Goal: Information Seeking & Learning: Find specific fact

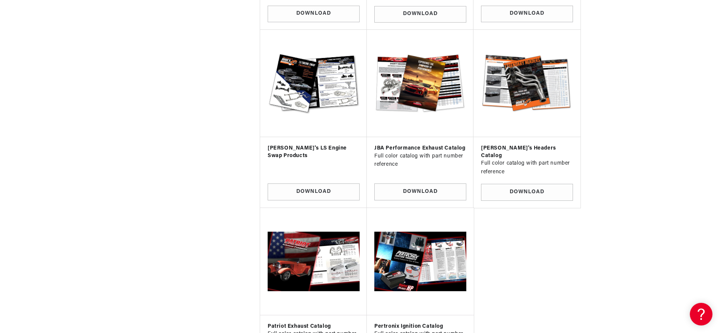
scroll to position [531, 0]
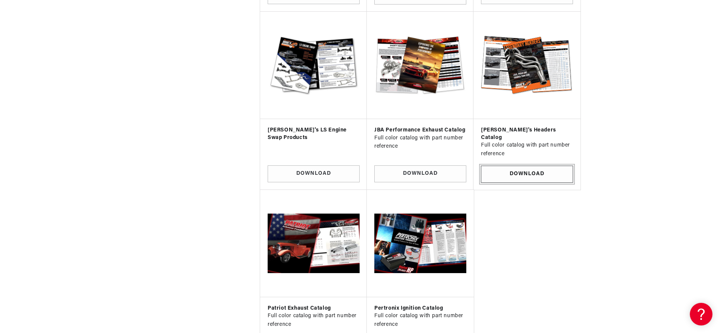
click at [523, 166] on link "Download" at bounding box center [527, 174] width 92 height 17
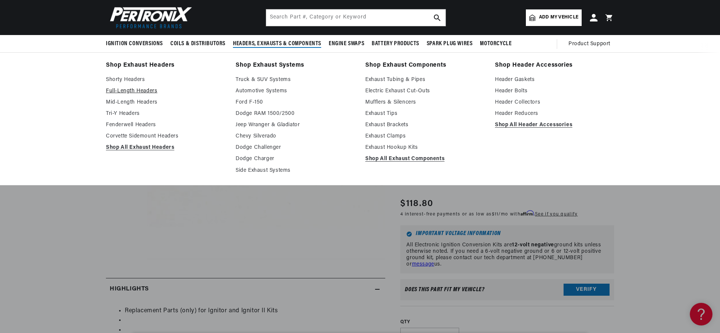
click at [131, 91] on link "Full-Length Headers" at bounding box center [165, 91] width 119 height 9
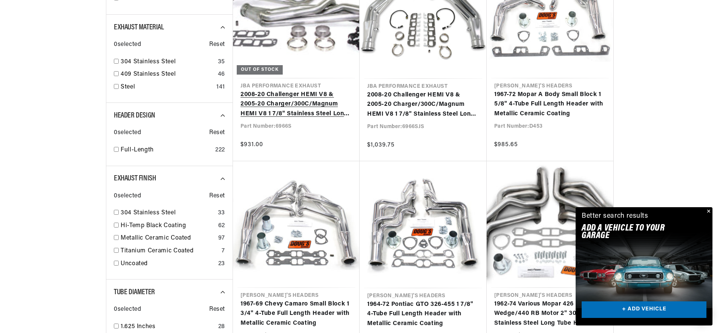
scroll to position [0, 229]
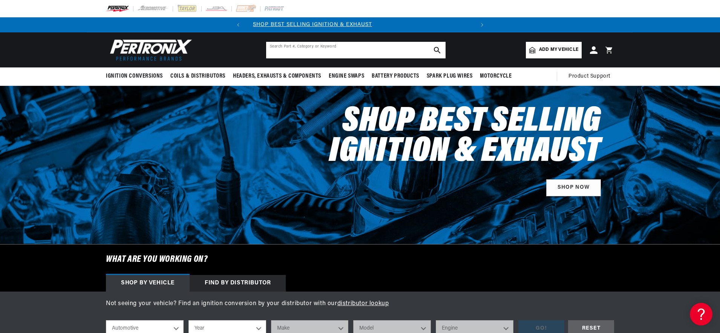
click at [306, 48] on input "text" at bounding box center [355, 50] width 179 height 17
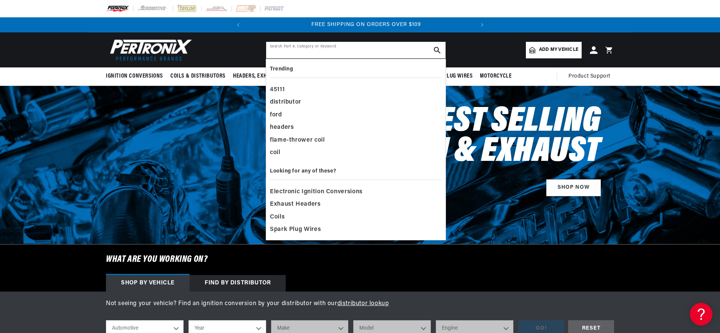
paste input "75044-B"
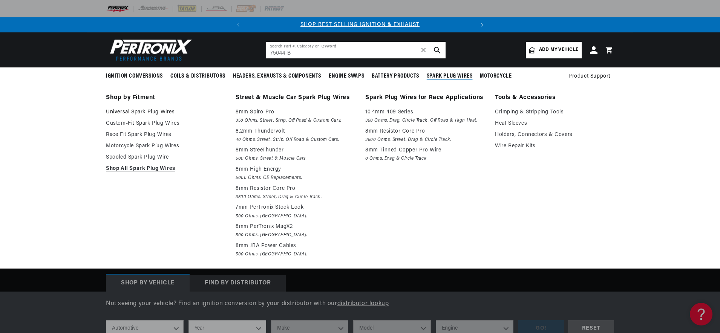
type input "75044-B"
click at [160, 116] on link "Universal Spark Plug Wires" at bounding box center [165, 112] width 119 height 9
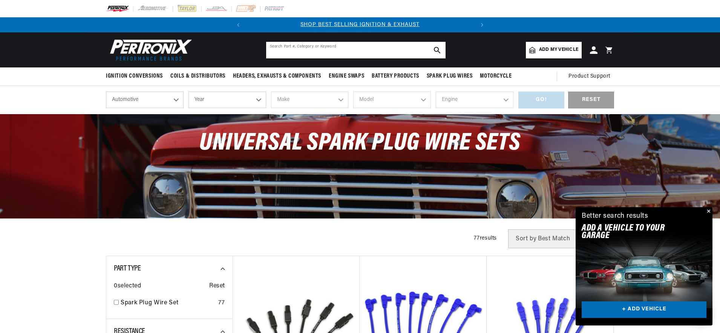
click at [308, 50] on input "text" at bounding box center [355, 50] width 179 height 17
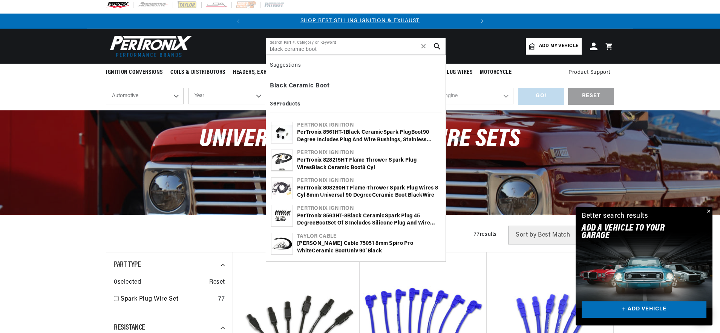
type input "black ceramic boot"
click at [372, 251] on div "Taylor Cable 75051 8mm Spiro Pro White Ceramic Boot Univ 90˚ Black" at bounding box center [369, 247] width 144 height 15
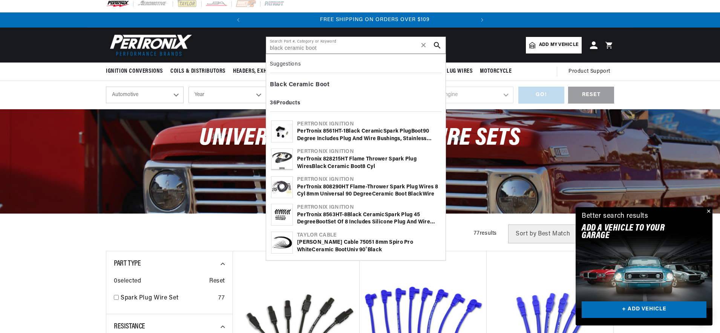
scroll to position [0, 229]
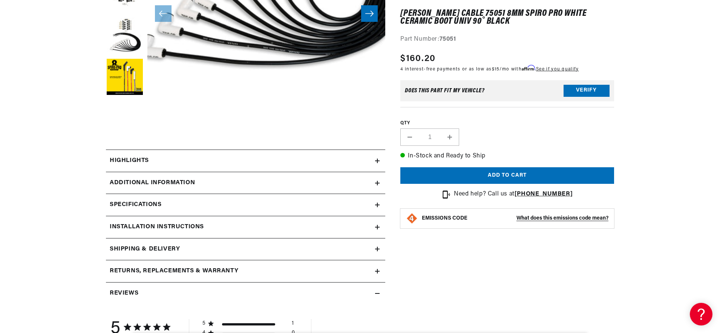
scroll to position [225, 0]
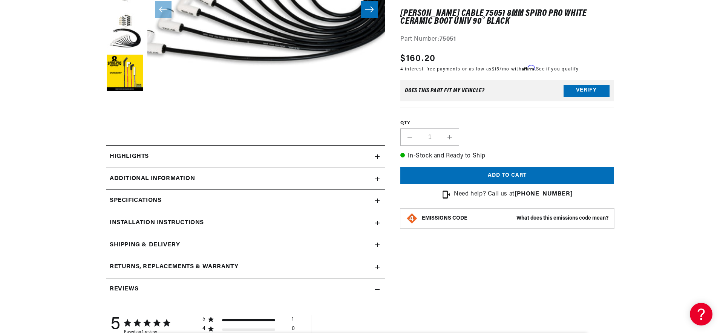
click at [178, 157] on div "Highlights" at bounding box center [240, 157] width 269 height 10
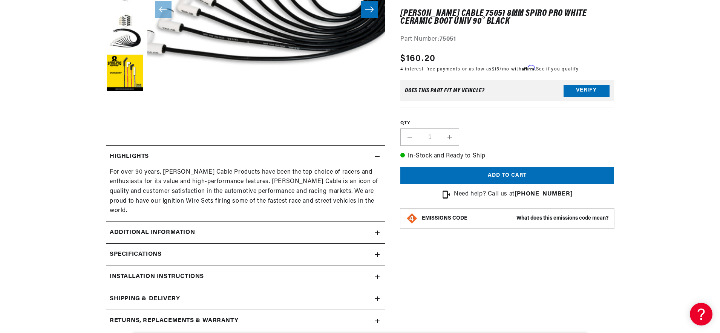
click at [163, 228] on h2 "Additional Information" at bounding box center [152, 233] width 85 height 10
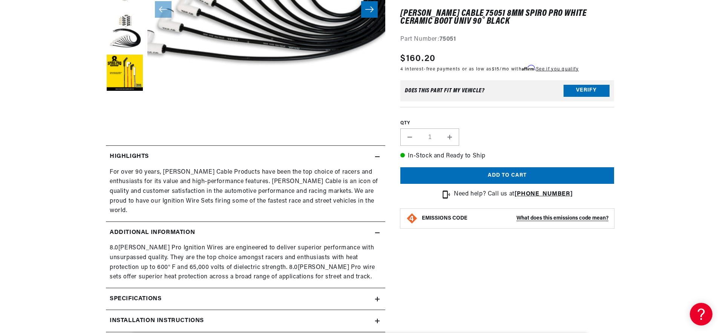
scroll to position [0, 229]
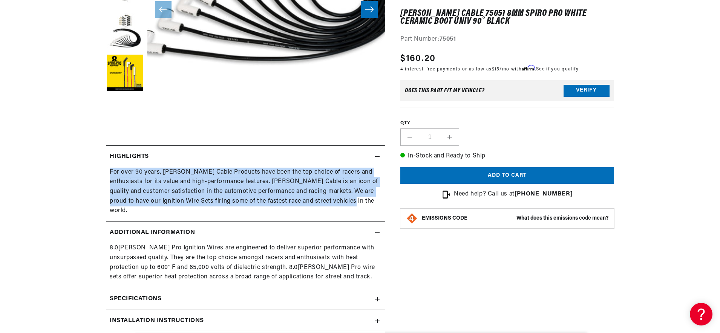
drag, startPoint x: 110, startPoint y: 172, endPoint x: 352, endPoint y: 203, distance: 243.7
click at [354, 203] on div "For over 90 years, Taylor Cable Products have been the top choice of racers and…" at bounding box center [246, 192] width 272 height 48
copy div "For over 90 years, Taylor Cable Products have been the top choice of racers and…"
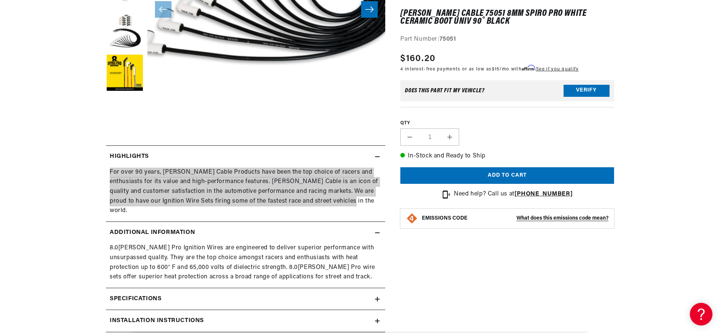
scroll to position [0, 0]
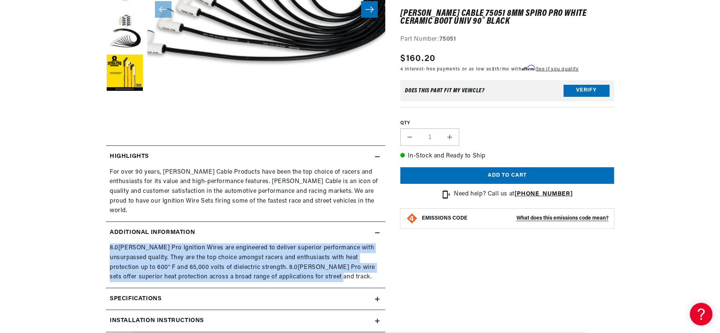
drag, startPoint x: 110, startPoint y: 238, endPoint x: 343, endPoint y: 270, distance: 235.5
click at [345, 270] on div "8.0mm Spiro Pro Ignition Wires are engineered to deliver superior performance w…" at bounding box center [246, 263] width 272 height 38
copy div "8.0mm Spiro Pro Ignition Wires are engineered to deliver superior performance w…"
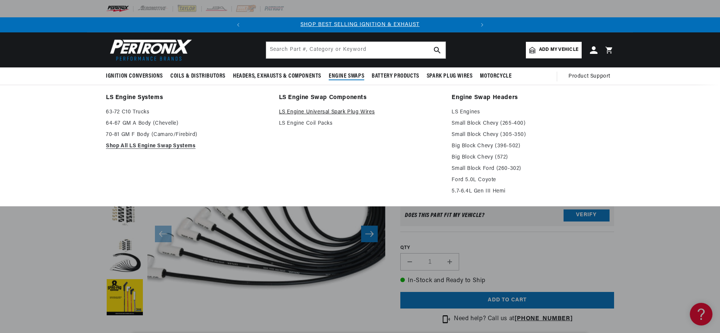
click at [346, 114] on link "LS Engine Universal Spark Plug Wires" at bounding box center [360, 112] width 163 height 9
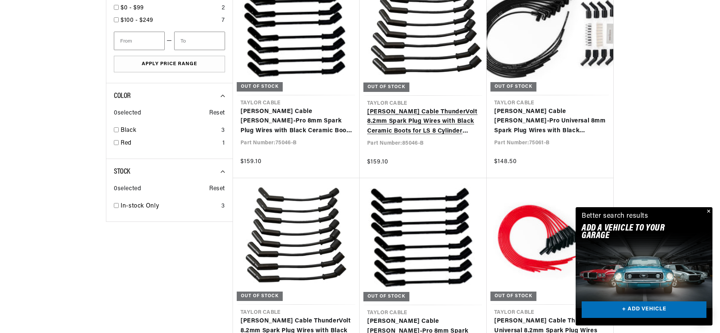
scroll to position [0, 229]
click at [438, 129] on link "[PERSON_NAME] Cable ThunderVolt 8.2mm Spark Plug Wires with Black Ceramic Boots…" at bounding box center [423, 121] width 112 height 29
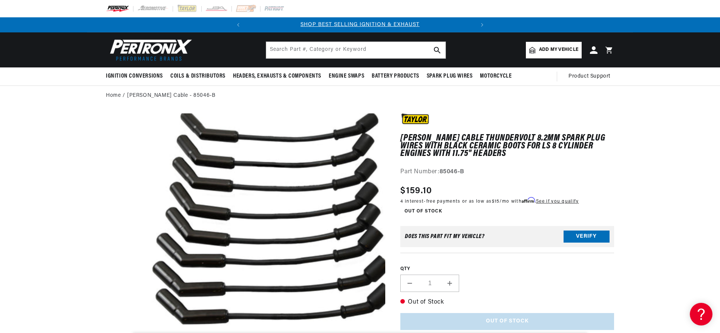
scroll to position [1, 0]
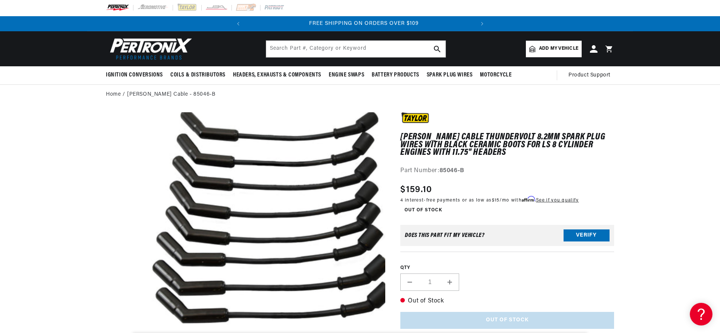
click at [455, 170] on strong "85046-B" at bounding box center [452, 171] width 25 height 6
click at [448, 170] on strong "85046-B" at bounding box center [452, 171] width 25 height 6
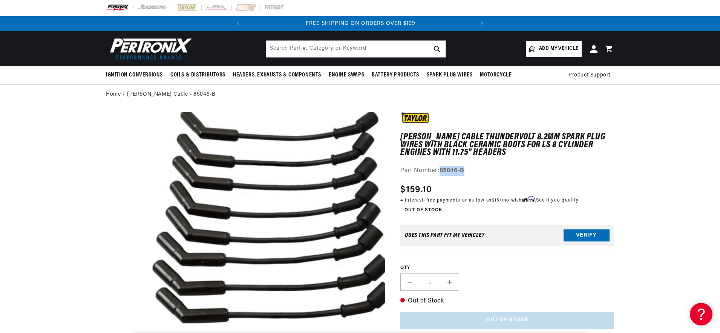
drag, startPoint x: 441, startPoint y: 170, endPoint x: 471, endPoint y: 172, distance: 29.4
click at [471, 171] on div "Part Number: 85046-B" at bounding box center [507, 171] width 214 height 10
copy strong "85046-B"
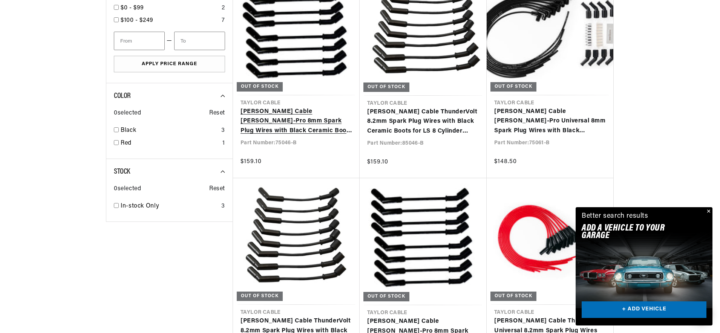
click at [335, 133] on link "[PERSON_NAME] Cable [PERSON_NAME]-Pro 8mm Spark Plug Wires with Black Ceramic B…" at bounding box center [297, 121] width 112 height 29
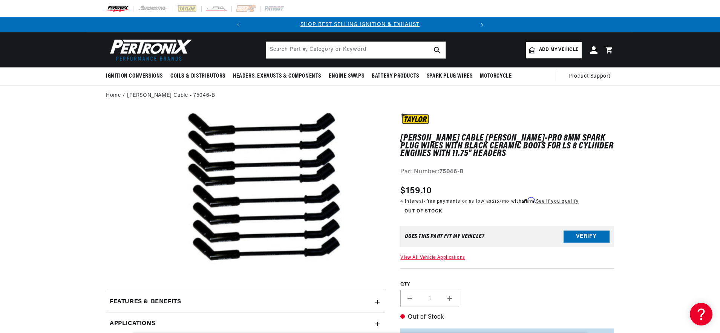
click at [457, 170] on strong "75046-B" at bounding box center [452, 172] width 25 height 6
drag, startPoint x: 448, startPoint y: 172, endPoint x: 444, endPoint y: 172, distance: 4.5
click at [448, 172] on strong "75046-B" at bounding box center [452, 172] width 25 height 6
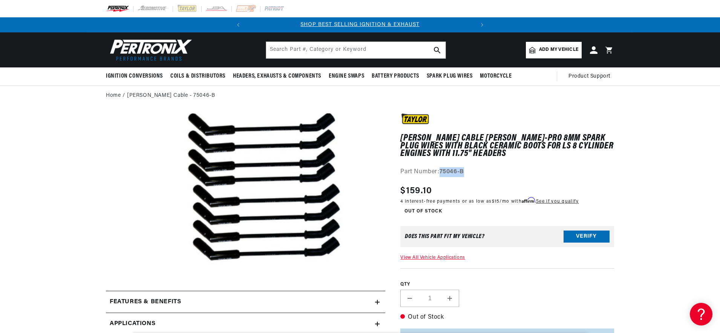
drag, startPoint x: 440, startPoint y: 172, endPoint x: 485, endPoint y: 157, distance: 46.7
click at [472, 172] on div "Part Number: 75046-B" at bounding box center [507, 172] width 214 height 10
copy strong "75046-B"
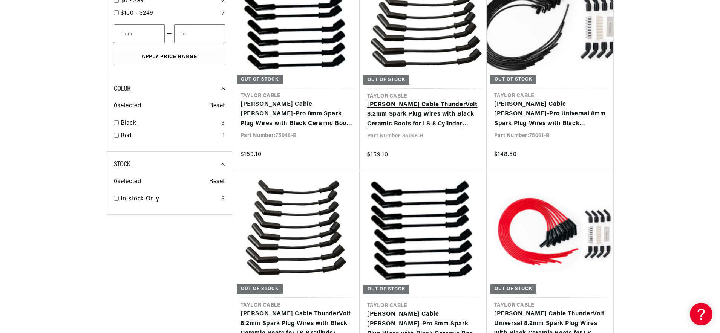
click at [416, 127] on link "[PERSON_NAME] Cable ThunderVolt 8.2mm Spark Plug Wires with Black Ceramic Boots…" at bounding box center [423, 114] width 112 height 29
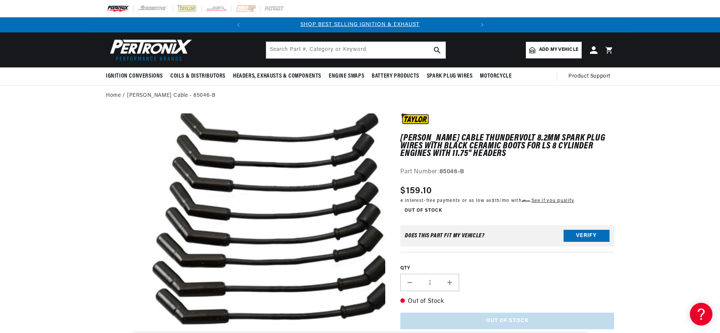
click at [460, 170] on strong "85046-B" at bounding box center [452, 172] width 25 height 6
click at [439, 172] on div "Part Number: 85046-B" at bounding box center [507, 172] width 214 height 10
click at [441, 171] on strong "85046-B" at bounding box center [452, 172] width 25 height 6
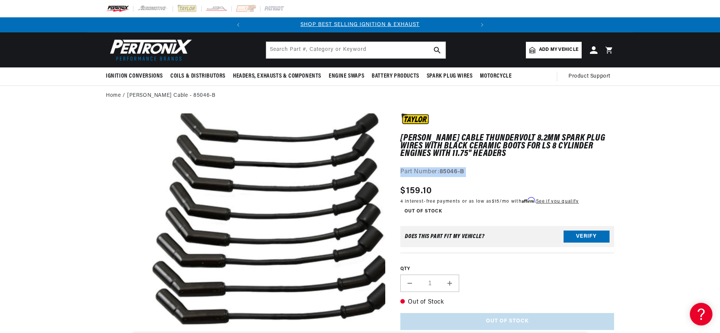
drag, startPoint x: 441, startPoint y: 172, endPoint x: 452, endPoint y: 172, distance: 11.3
click at [461, 172] on strong "85046-B" at bounding box center [452, 172] width 25 height 6
click at [447, 172] on strong "85046-B" at bounding box center [452, 172] width 25 height 6
drag, startPoint x: 442, startPoint y: 171, endPoint x: 464, endPoint y: 175, distance: 22.6
click at [467, 172] on div "Part Number: 85046-B" at bounding box center [507, 172] width 214 height 10
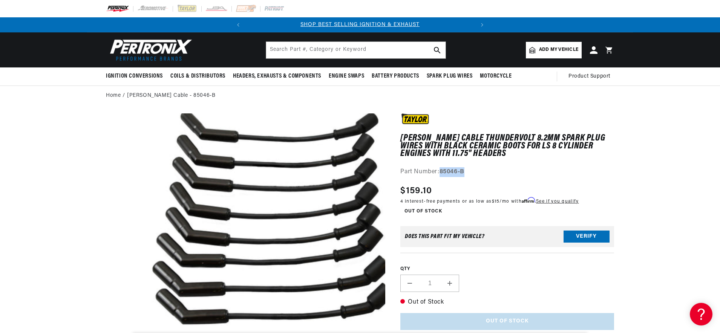
copy strong "85046-B"
